Goal: Task Accomplishment & Management: Use online tool/utility

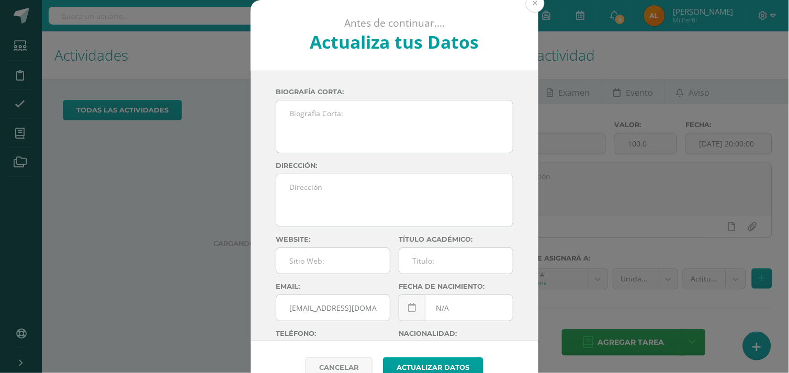
click at [534, 6] on button at bounding box center [535, 3] width 19 height 19
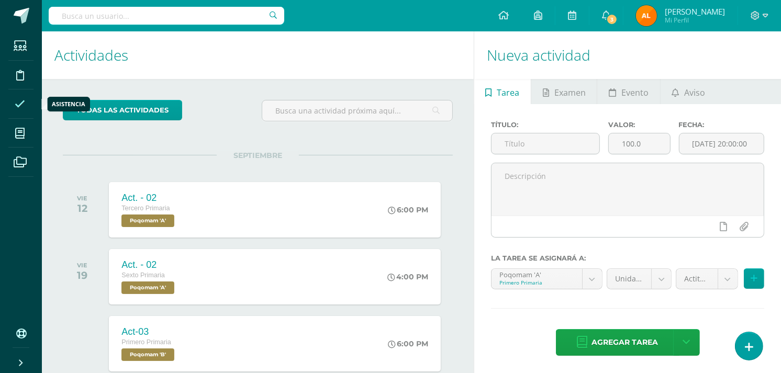
click at [22, 104] on icon at bounding box center [20, 104] width 10 height 10
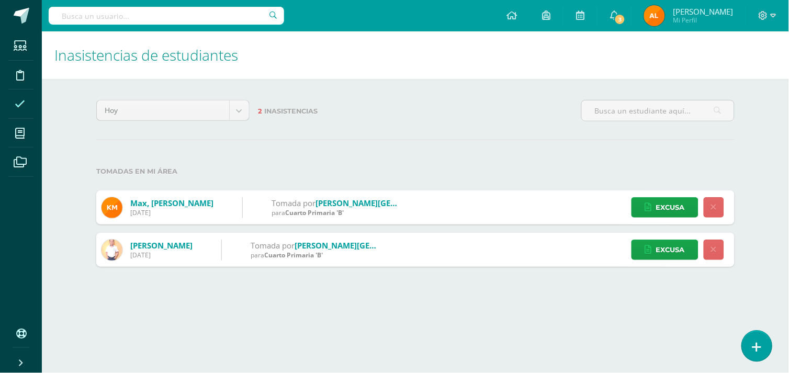
click at [750, 351] on link at bounding box center [757, 346] width 30 height 30
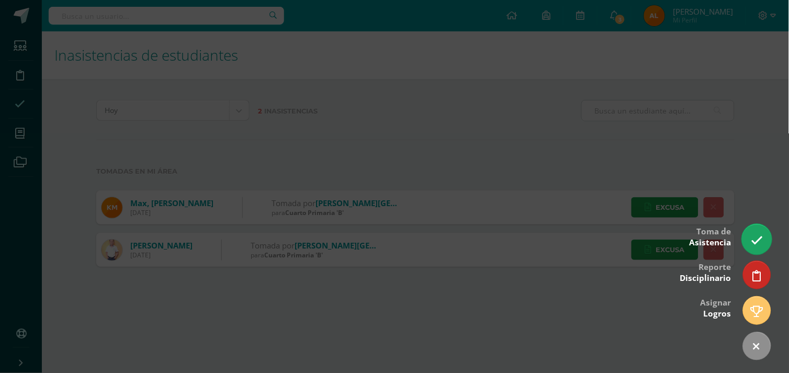
click at [754, 243] on icon at bounding box center [757, 240] width 12 height 12
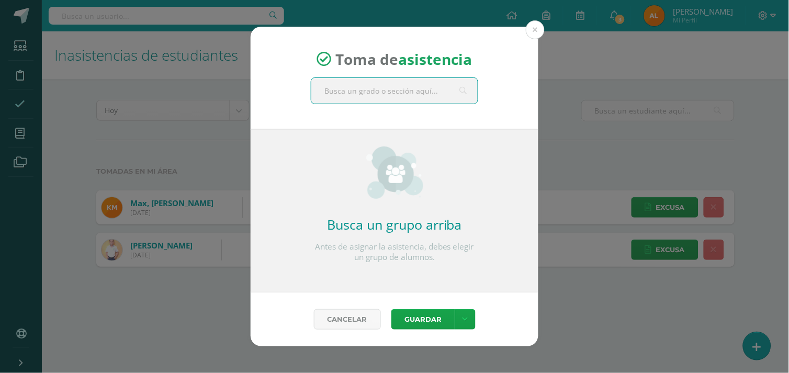
click at [394, 93] on input "text" at bounding box center [394, 91] width 166 height 26
type input "segu"
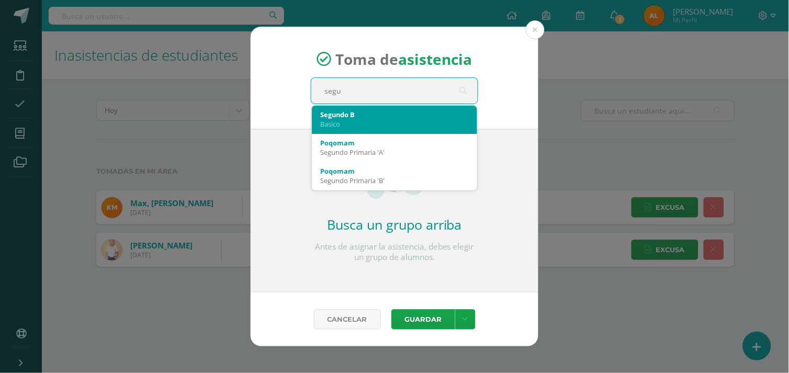
click at [369, 126] on div "Basico" at bounding box center [394, 123] width 149 height 9
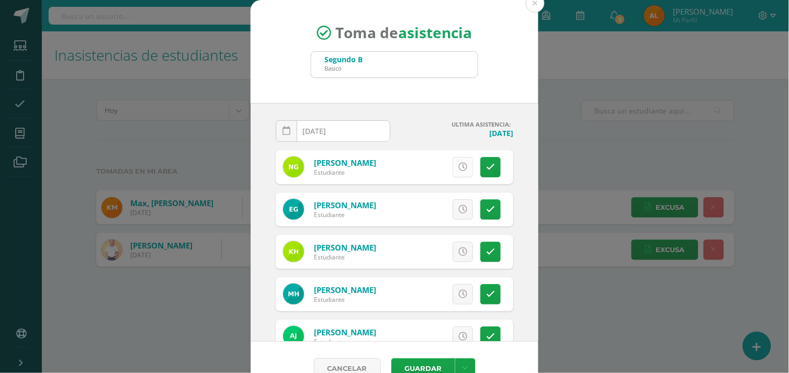
click at [458, 164] on icon at bounding box center [462, 167] width 9 height 9
click at [436, 160] on span "Excusa" at bounding box center [445, 166] width 29 height 19
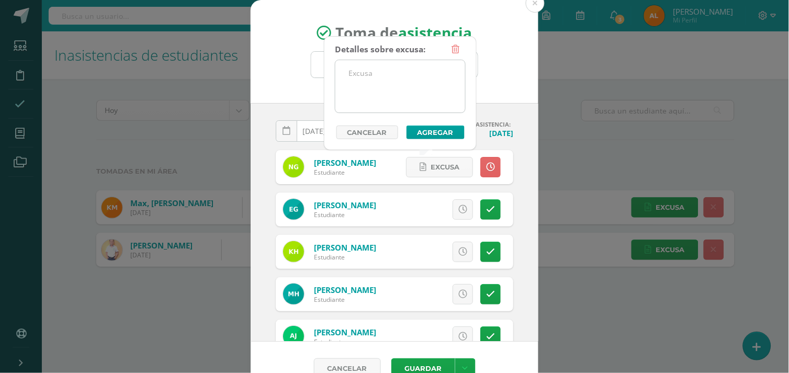
click at [394, 65] on textarea at bounding box center [400, 86] width 130 height 52
click at [432, 92] on textarea "nota por enfermedad" at bounding box center [400, 86] width 130 height 52
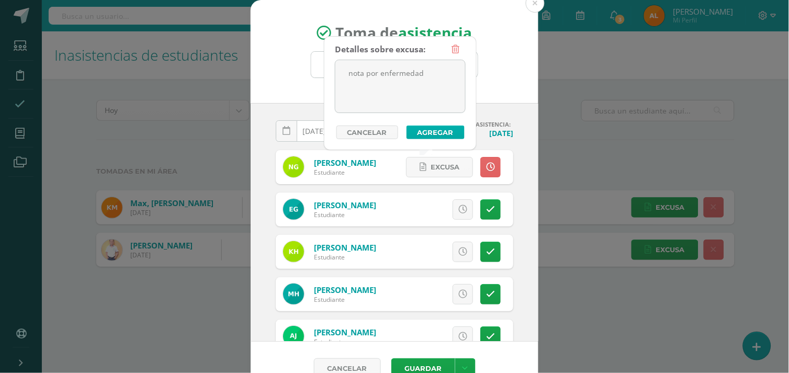
type textarea "nota por enfermedad"
click at [446, 133] on button "Agregar" at bounding box center [436, 133] width 58 height 14
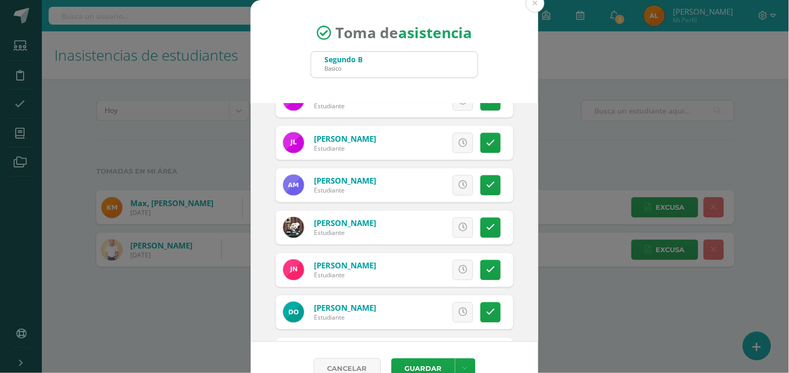
scroll to position [664, 0]
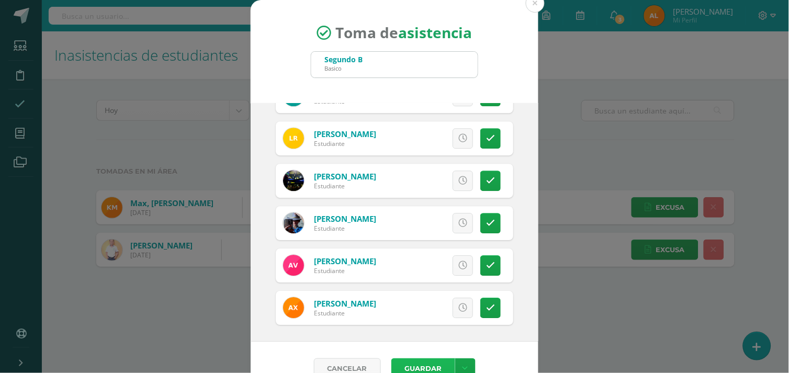
click at [414, 365] on button "Guardar" at bounding box center [423, 368] width 64 height 20
